Goal: Task Accomplishment & Management: Manage account settings

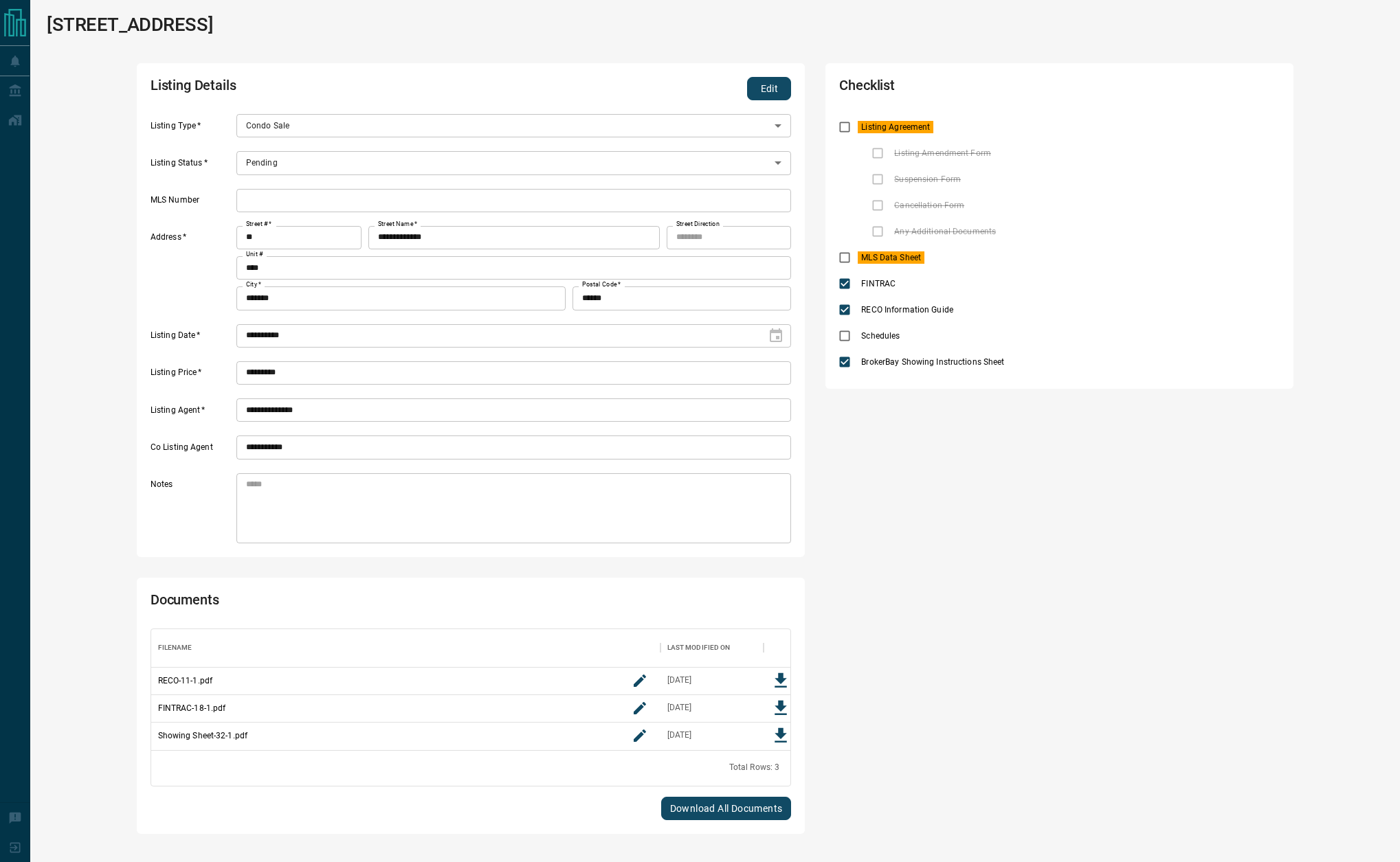
scroll to position [106, 623]
click at [773, 83] on button "Edit" at bounding box center [769, 88] width 44 height 23
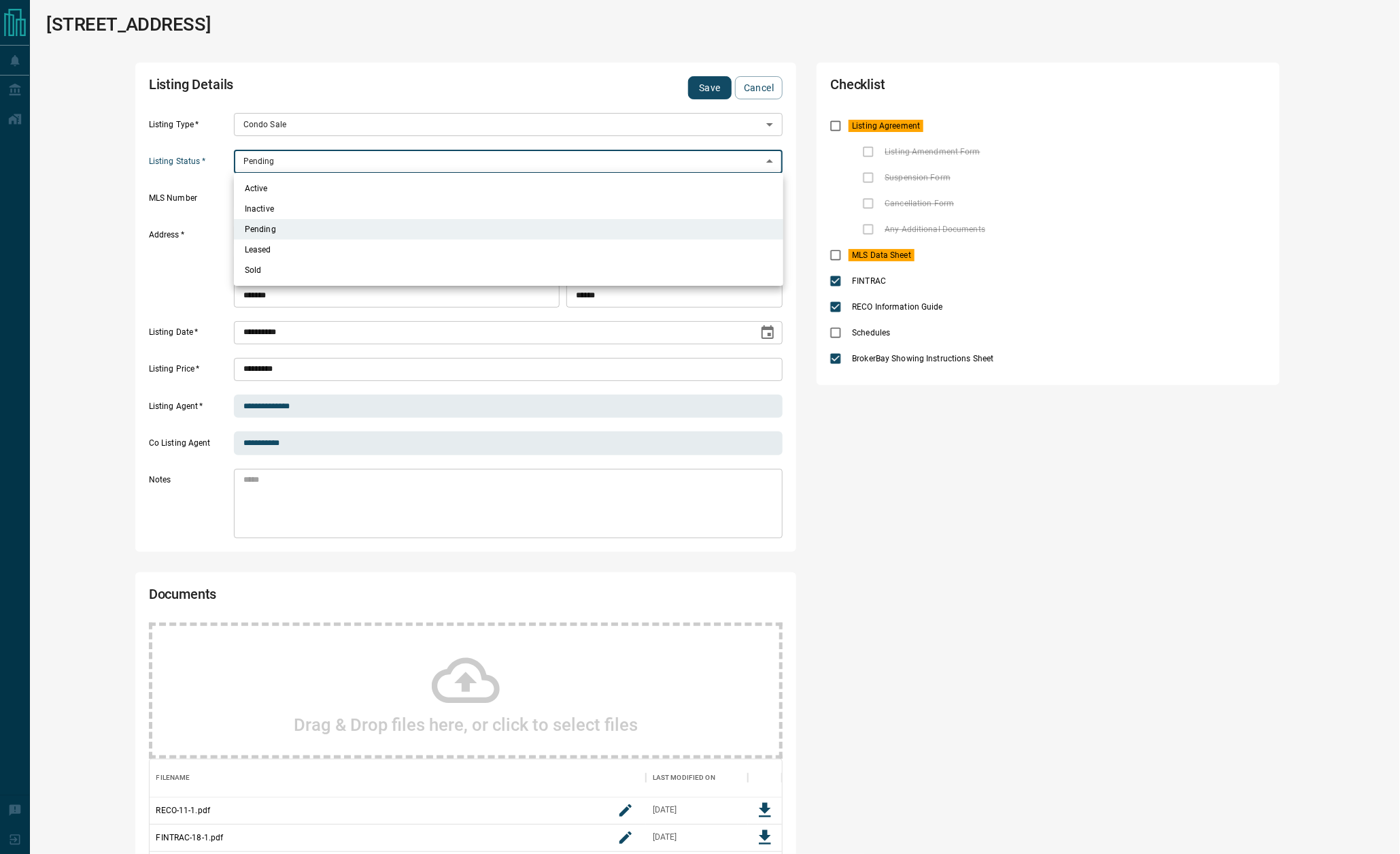
drag, startPoint x: 272, startPoint y: 157, endPoint x: 268, endPoint y: 166, distance: 9.8
click at [272, 157] on body "**********" at bounding box center [700, 501] width 1400 height 1003
click at [253, 186] on li "Active" at bounding box center [509, 188] width 550 height 21
type input "*"
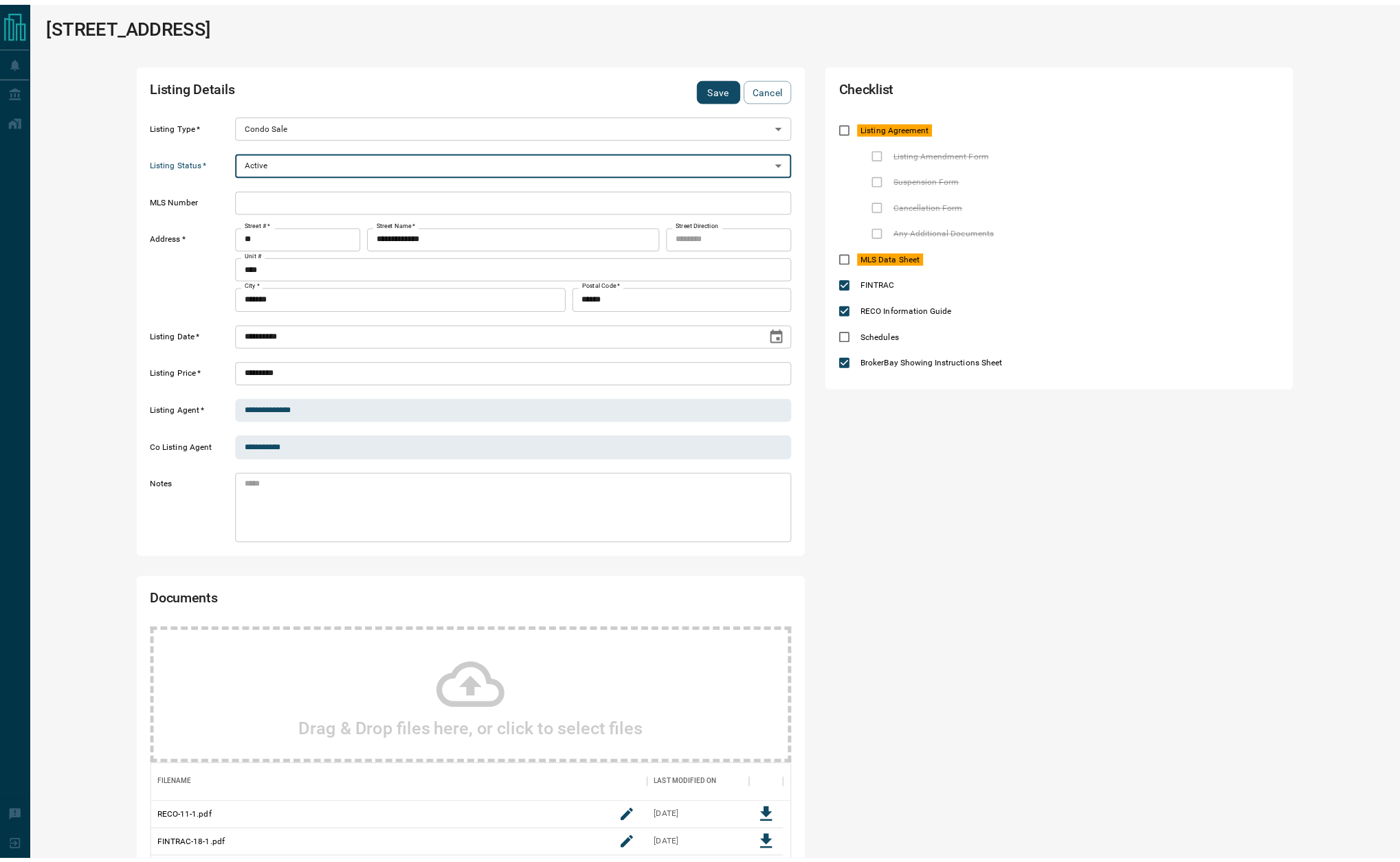
scroll to position [17, 17]
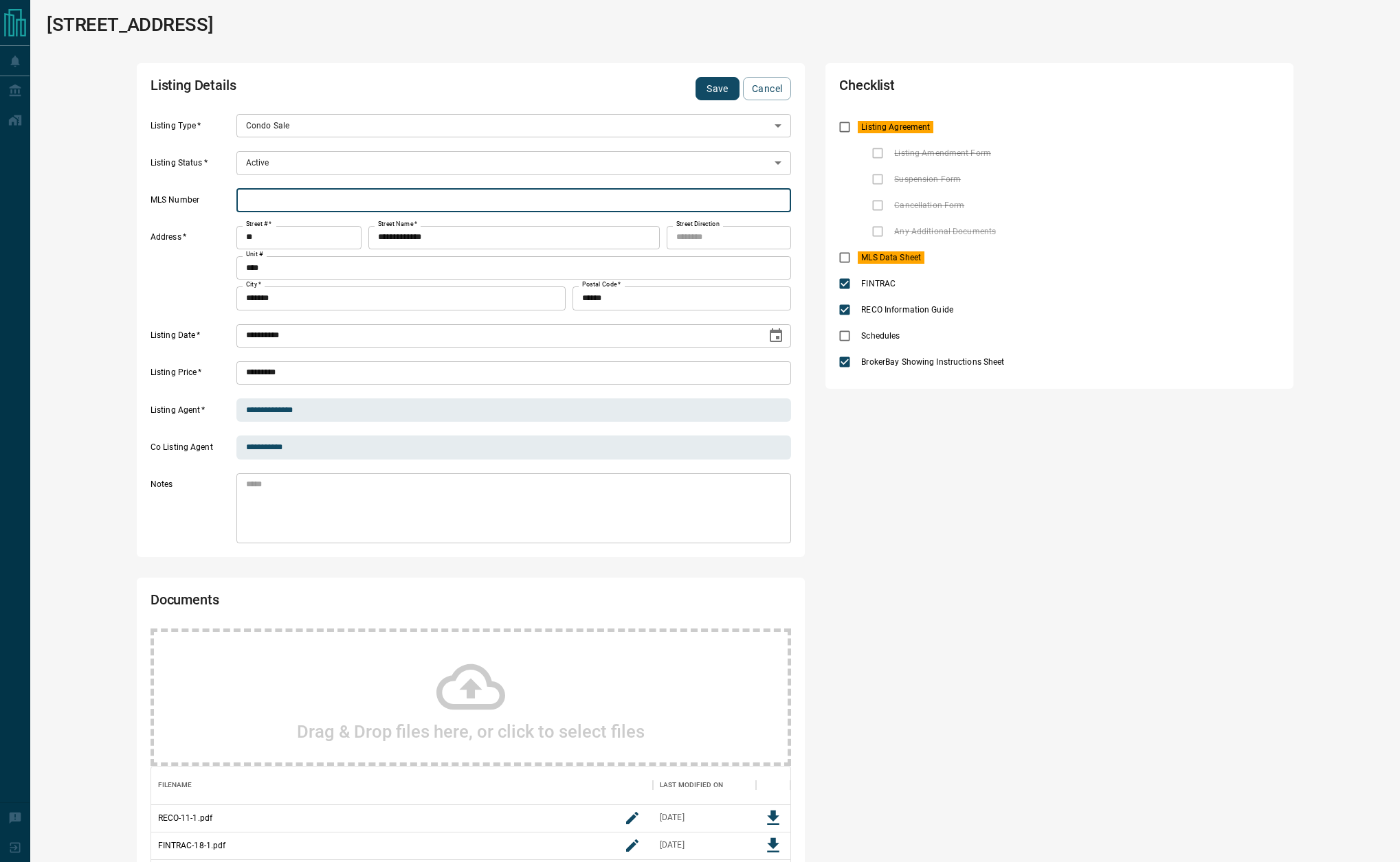
drag, startPoint x: 285, startPoint y: 199, endPoint x: 299, endPoint y: 199, distance: 14.0
click at [285, 199] on input "text" at bounding box center [514, 200] width 555 height 23
paste input "*********"
type input "*********"
click at [957, 123] on icon "priority" at bounding box center [956, 127] width 17 height 17
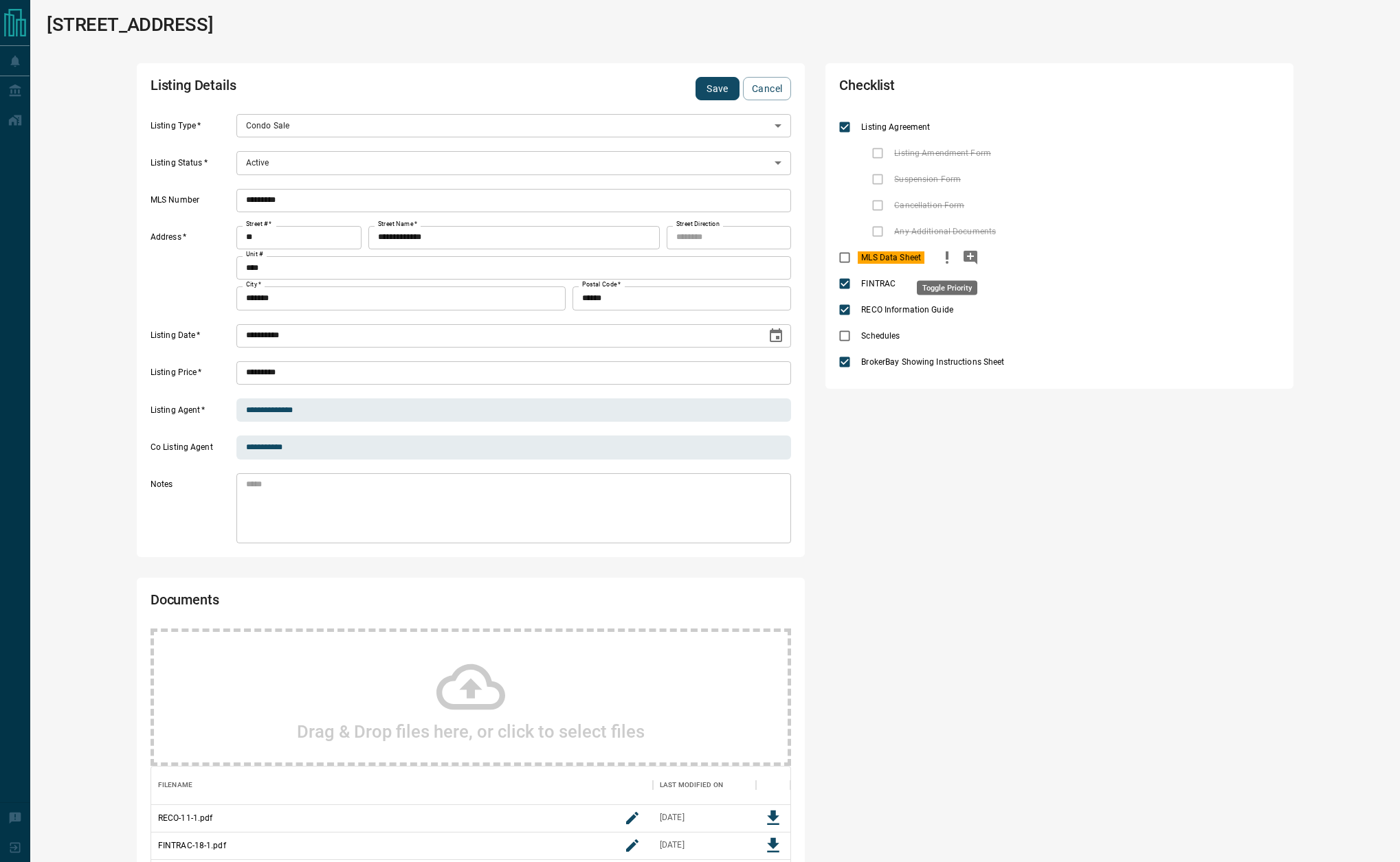
click at [952, 260] on icon "priority" at bounding box center [947, 257] width 17 height 17
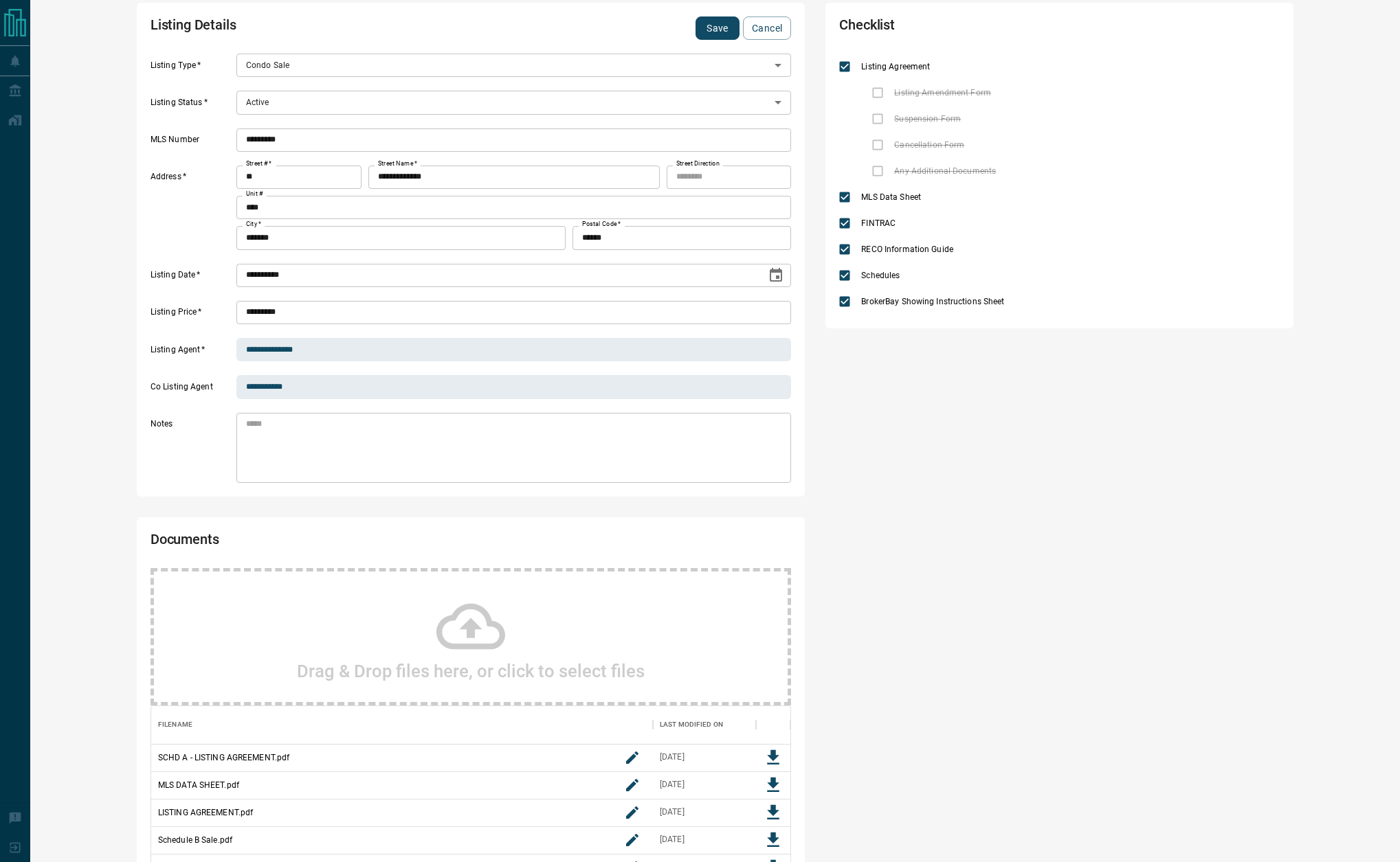
scroll to position [0, 0]
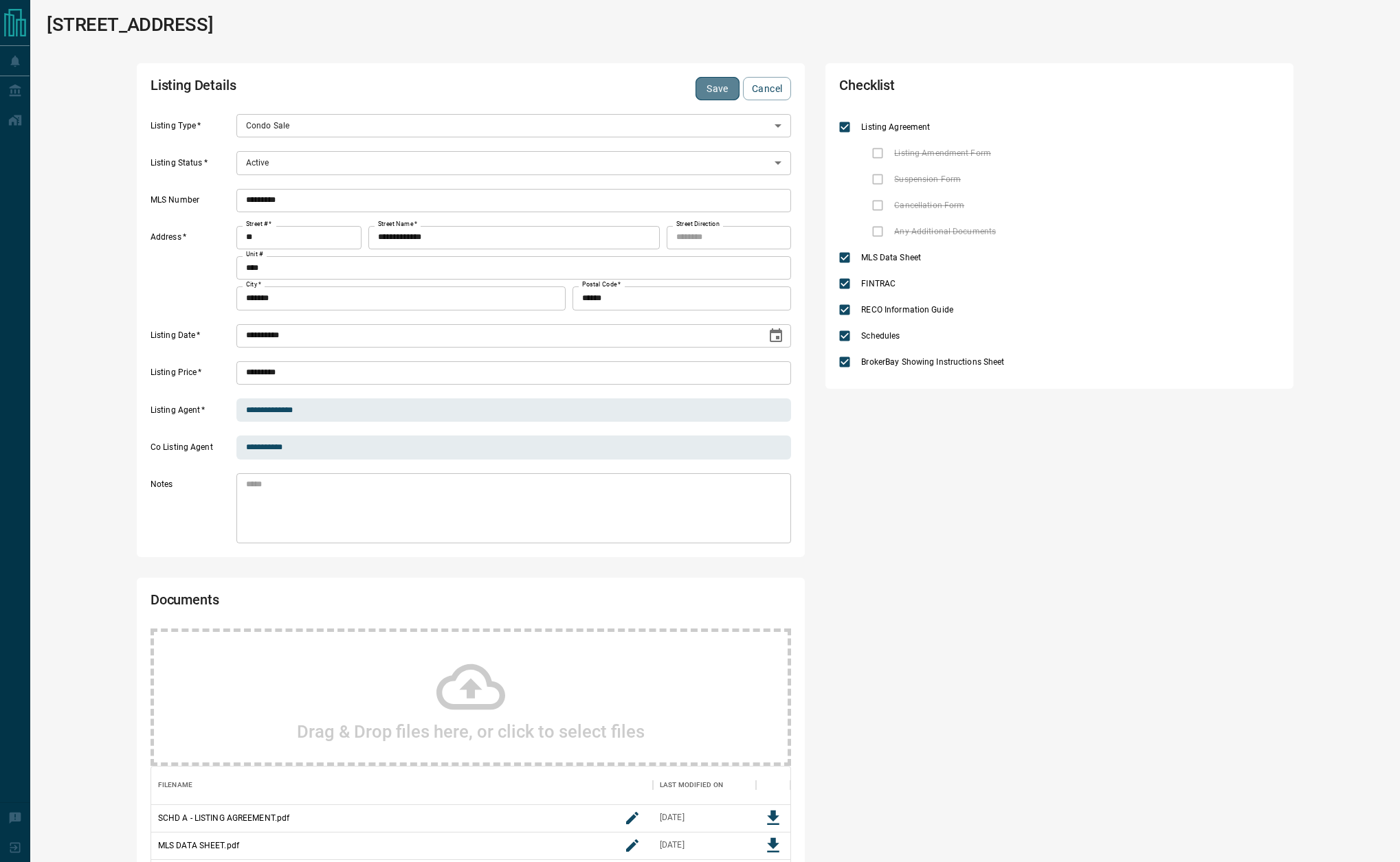
click at [706, 82] on button "Save" at bounding box center [717, 88] width 44 height 23
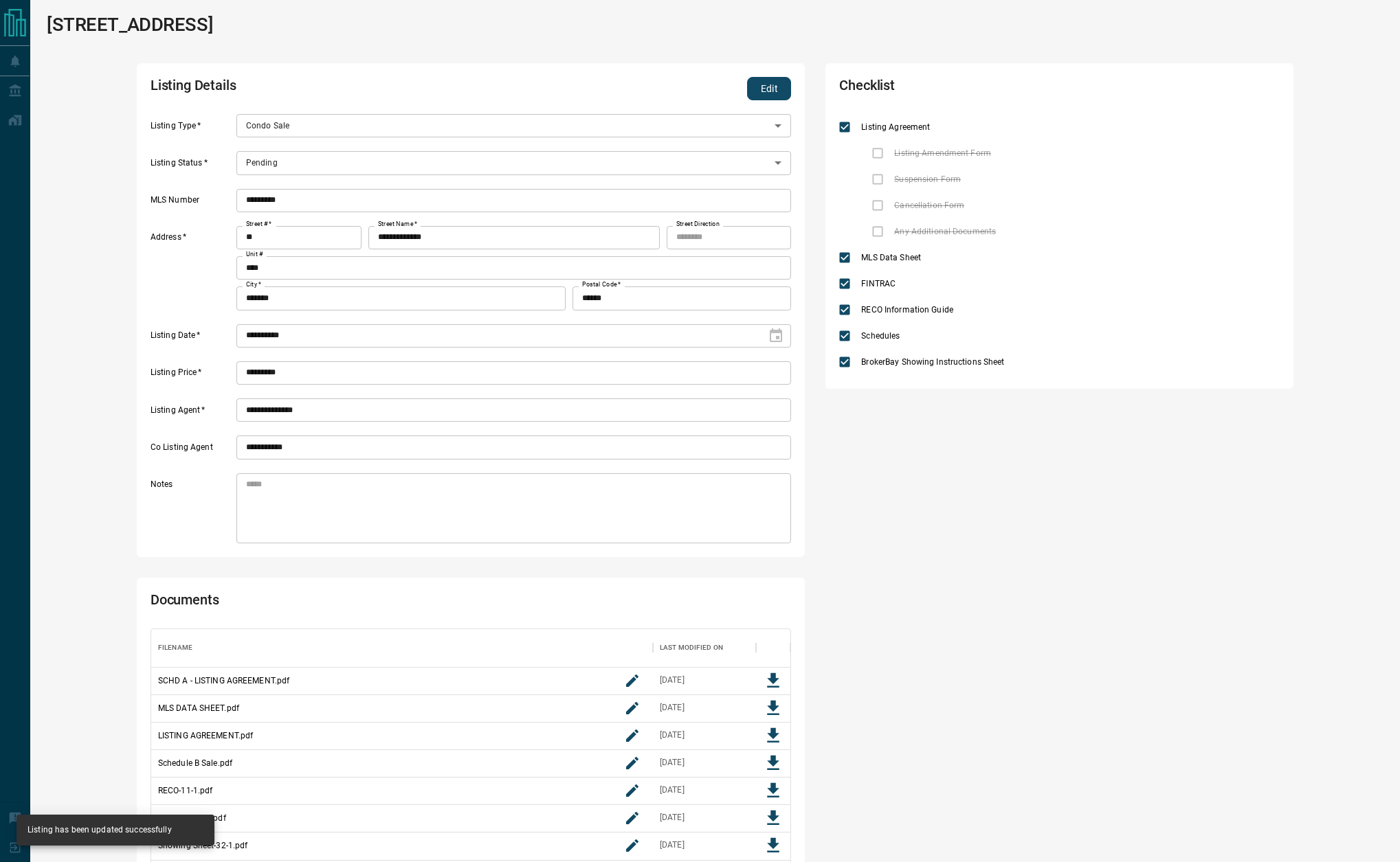
type input "*"
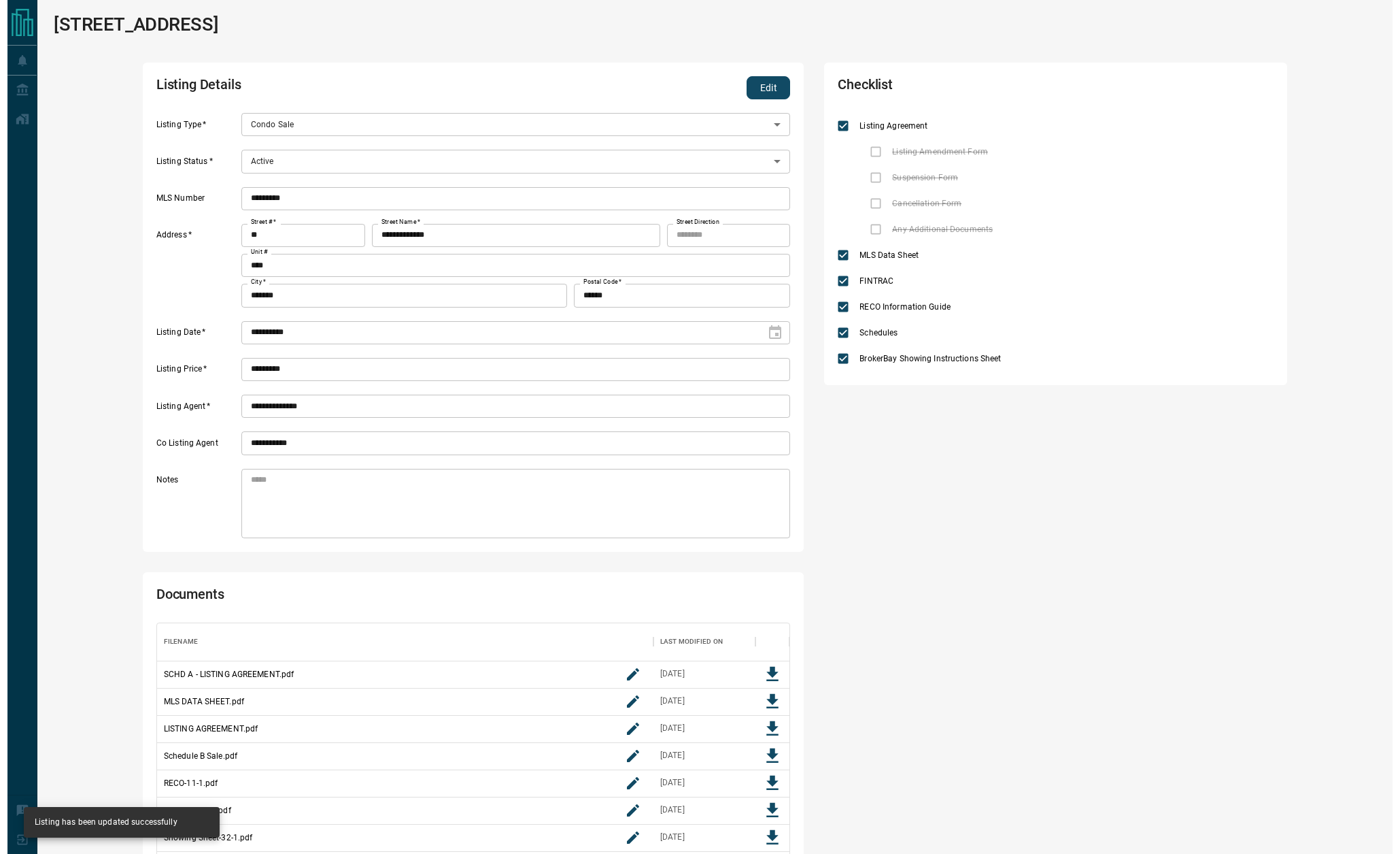
scroll to position [321, 616]
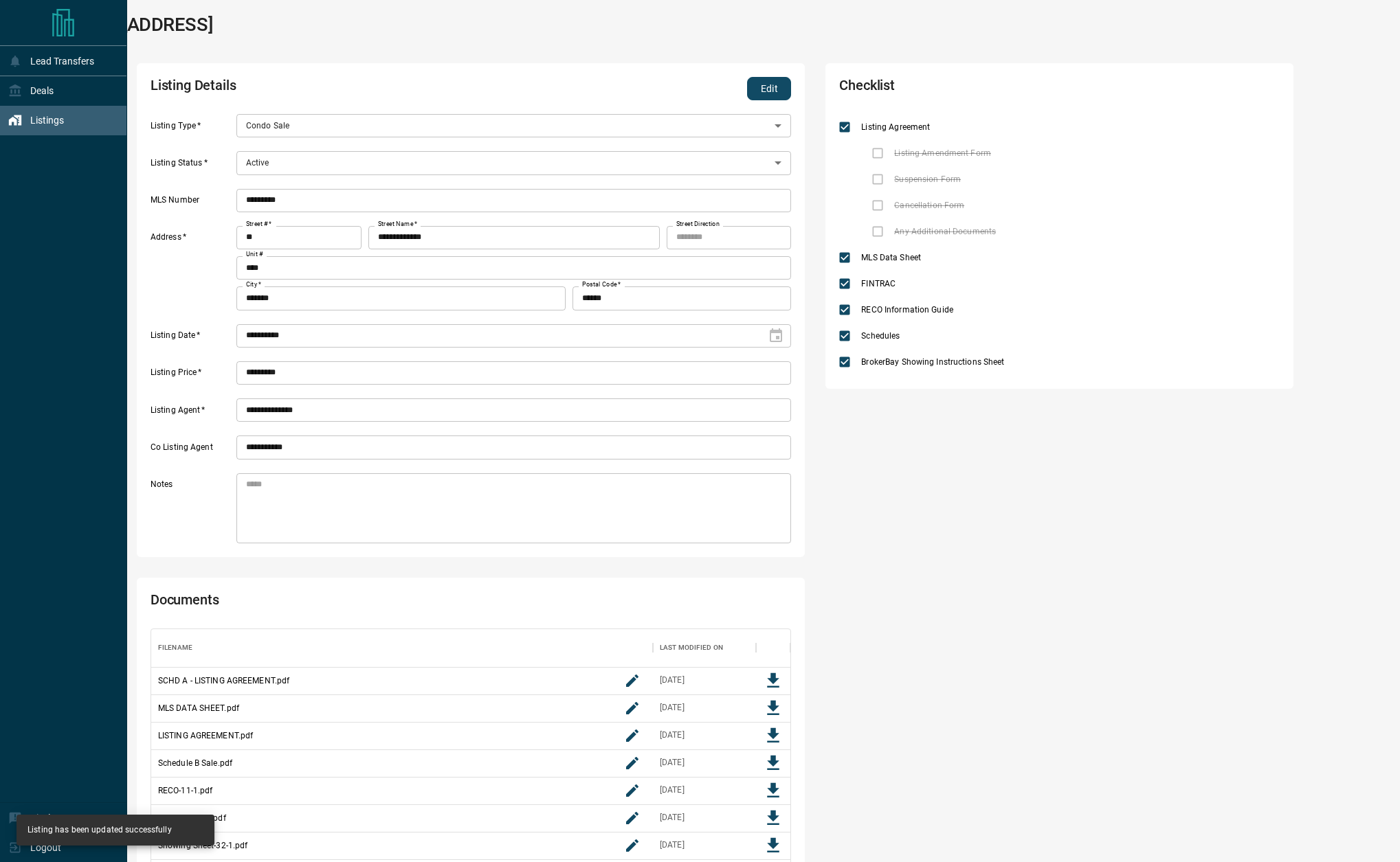
click at [26, 119] on div "Listings" at bounding box center [35, 120] width 55 height 22
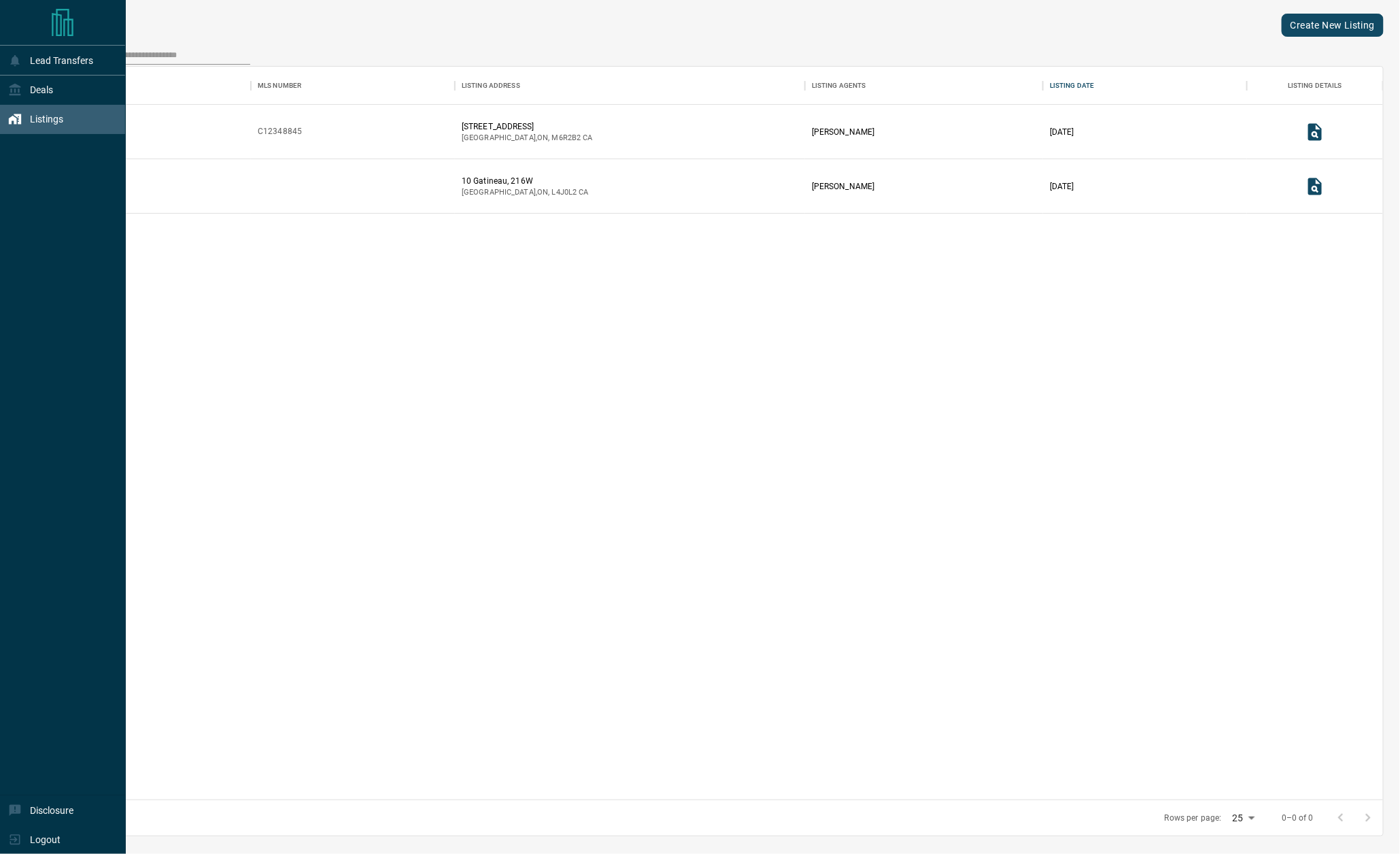
scroll to position [717, 1320]
